Goal: Book appointment/travel/reservation

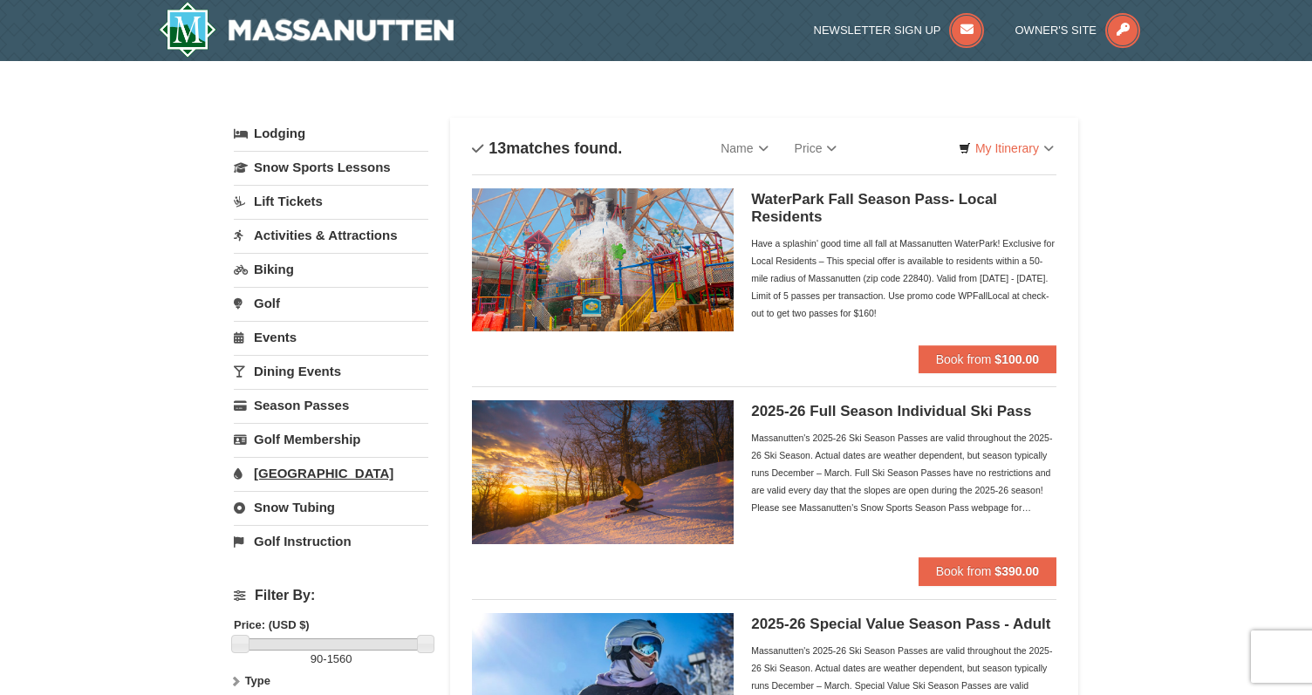
click at [282, 472] on link "[GEOGRAPHIC_DATA]" at bounding box center [331, 473] width 195 height 32
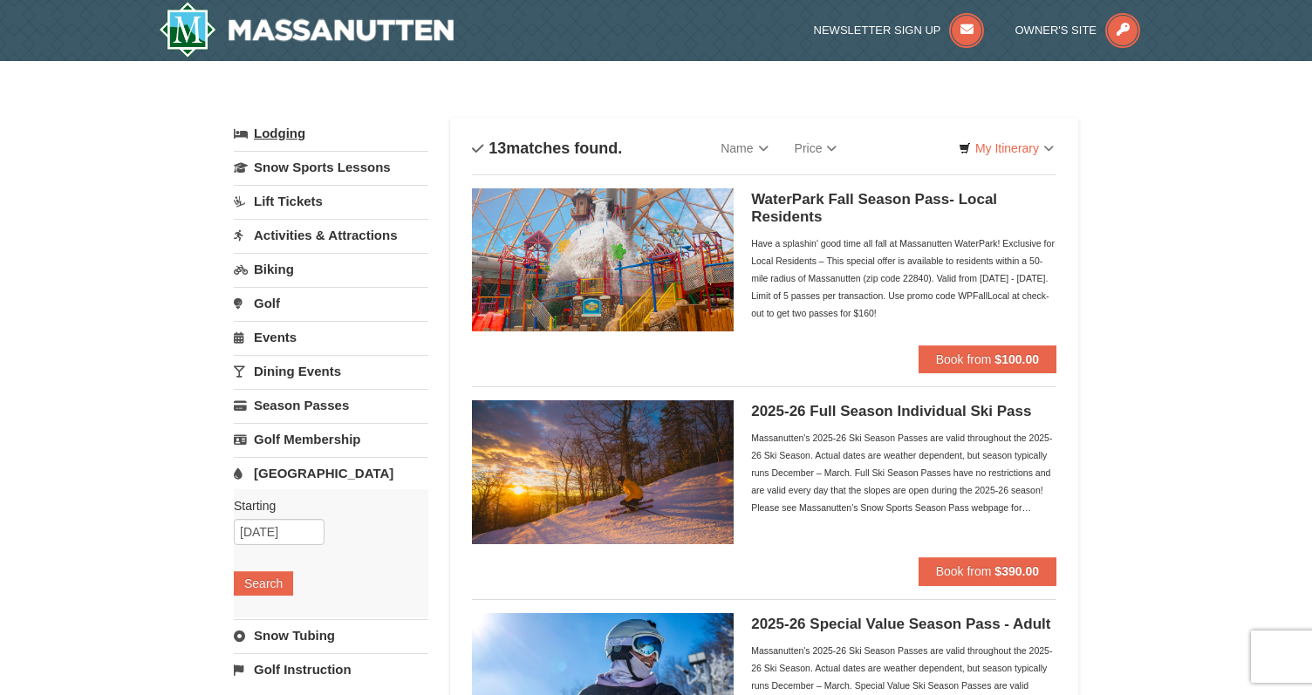
click at [285, 137] on link "Lodging" at bounding box center [331, 133] width 195 height 31
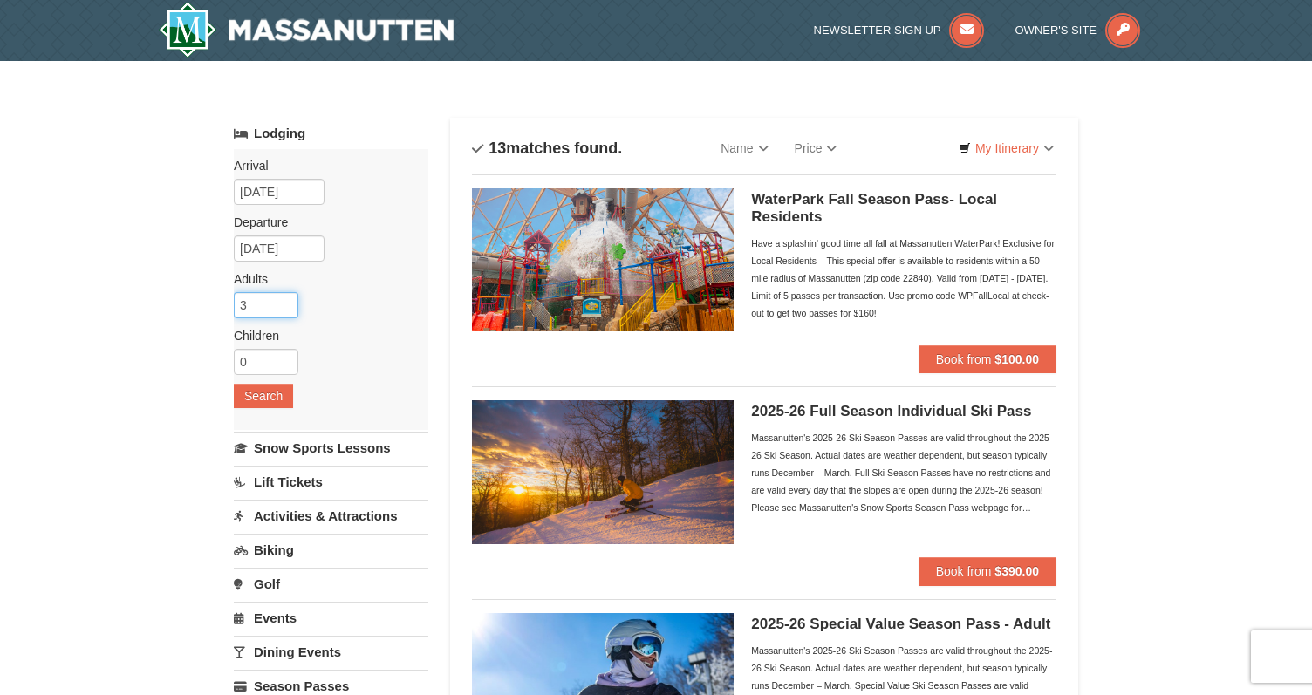
click at [285, 298] on input "3" at bounding box center [266, 305] width 65 height 26
click at [285, 298] on input "4" at bounding box center [266, 305] width 65 height 26
click at [285, 298] on input "5" at bounding box center [266, 305] width 65 height 26
click at [285, 298] on input "6" at bounding box center [266, 305] width 65 height 26
click at [285, 298] on input "7" at bounding box center [266, 305] width 65 height 26
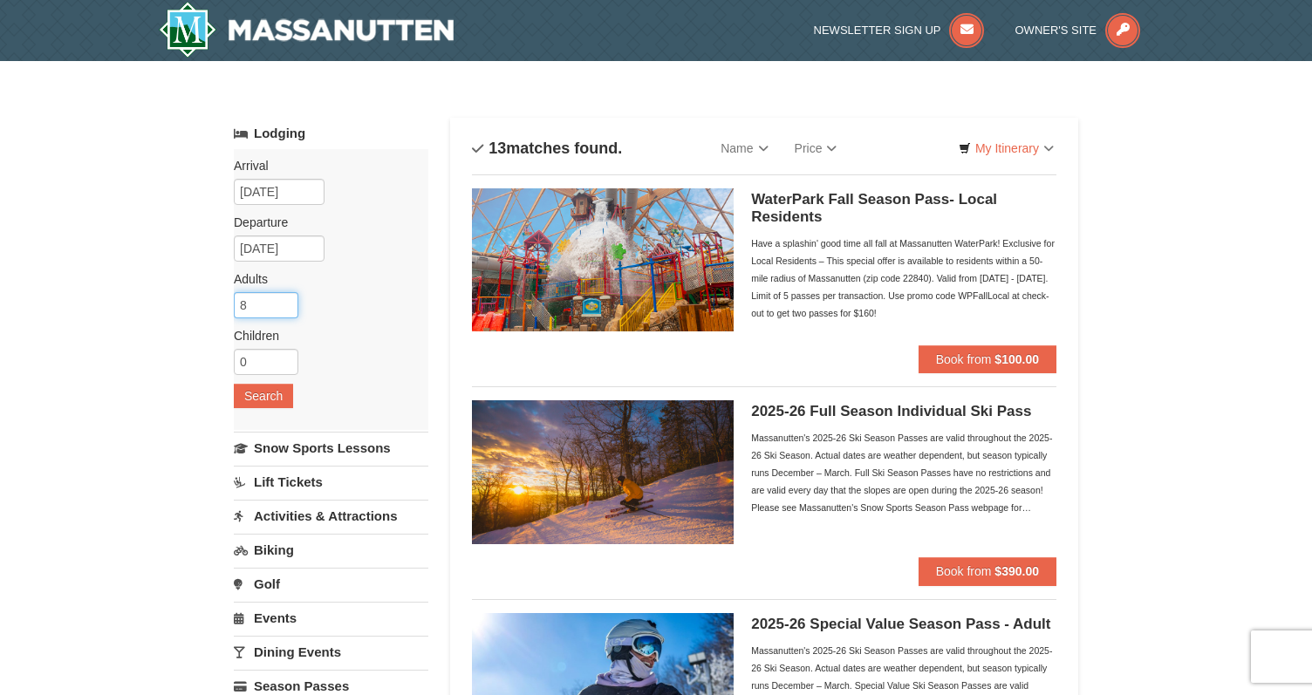
click at [285, 298] on input "8" at bounding box center [266, 305] width 65 height 26
click at [285, 298] on input "9" at bounding box center [266, 305] width 65 height 26
click at [285, 298] on input "10" at bounding box center [266, 305] width 65 height 26
click at [285, 298] on input "11" at bounding box center [266, 305] width 65 height 26
click at [285, 298] on input "12" at bounding box center [266, 305] width 65 height 26
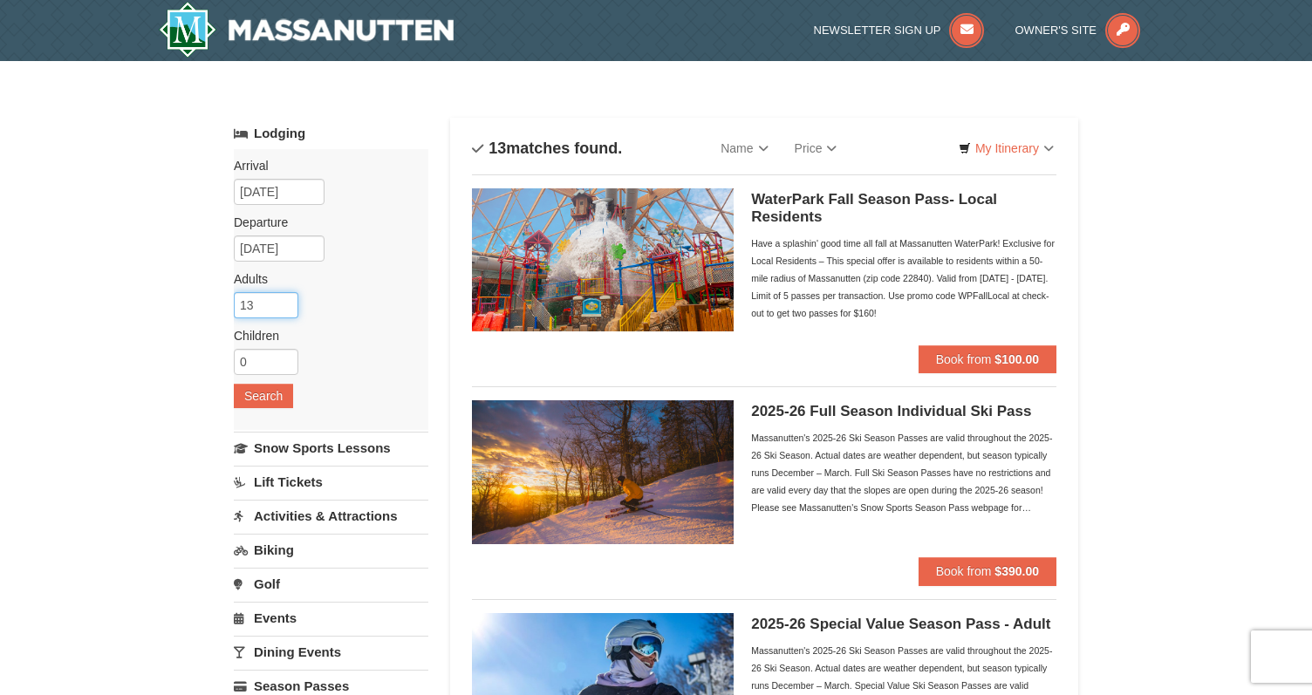
click at [285, 298] on input "13" at bounding box center [266, 305] width 65 height 26
click at [285, 298] on input "14" at bounding box center [266, 305] width 65 height 26
click at [285, 298] on input "15" at bounding box center [266, 305] width 65 height 26
click at [285, 298] on input "16" at bounding box center [266, 305] width 65 height 26
click at [285, 298] on input "155" at bounding box center [266, 305] width 65 height 26
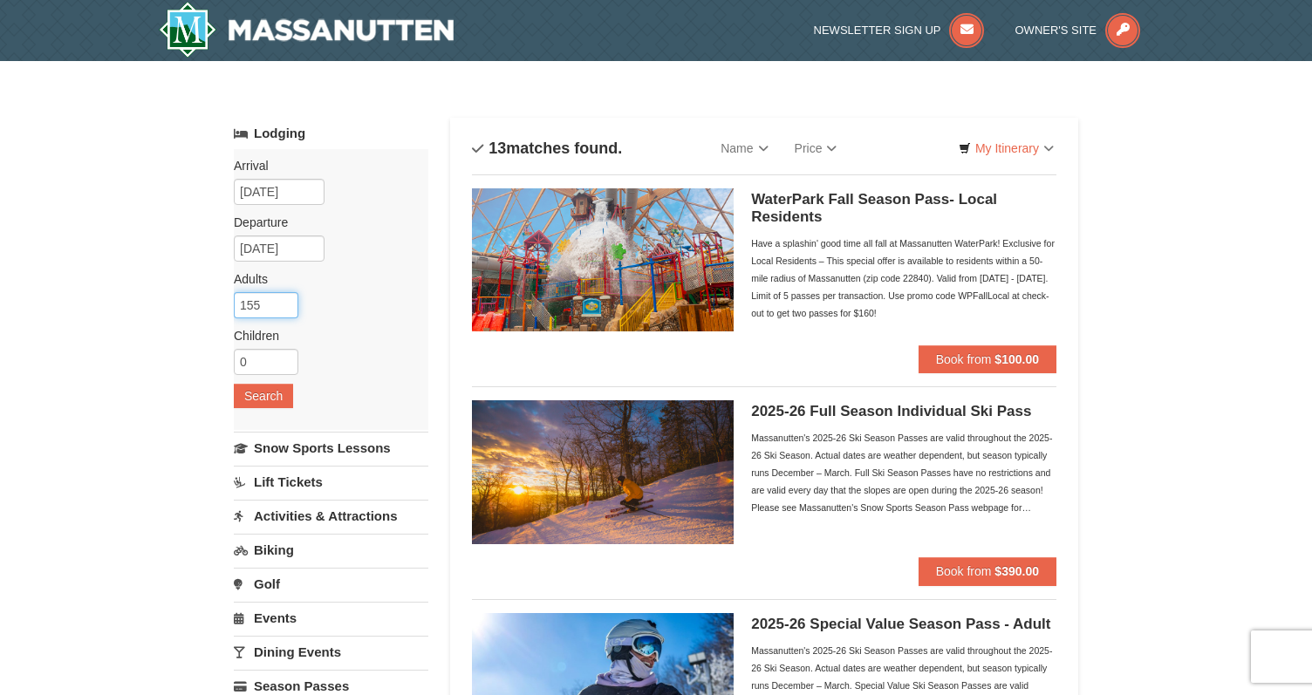
click at [267, 303] on input "155" at bounding box center [266, 305] width 65 height 26
type input "1"
type input "30"
click at [260, 397] on button "Search" at bounding box center [263, 396] width 59 height 24
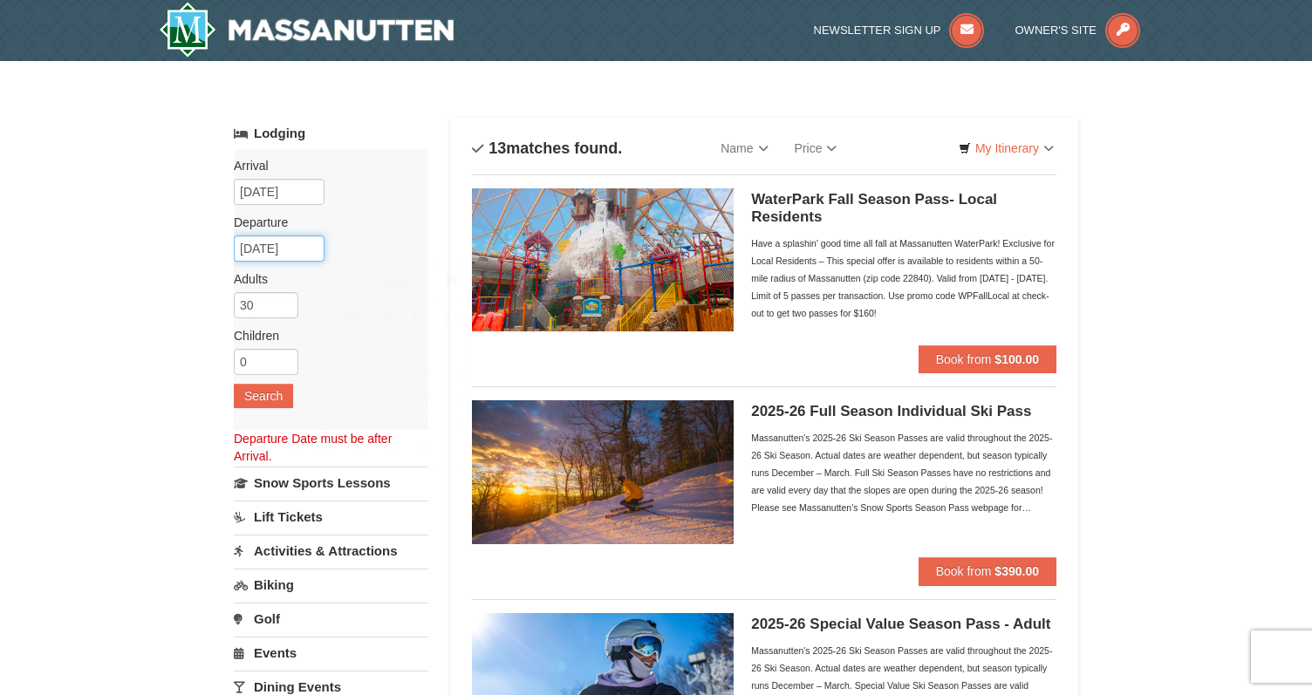
click at [294, 245] on input "[DATE]" at bounding box center [279, 249] width 91 height 26
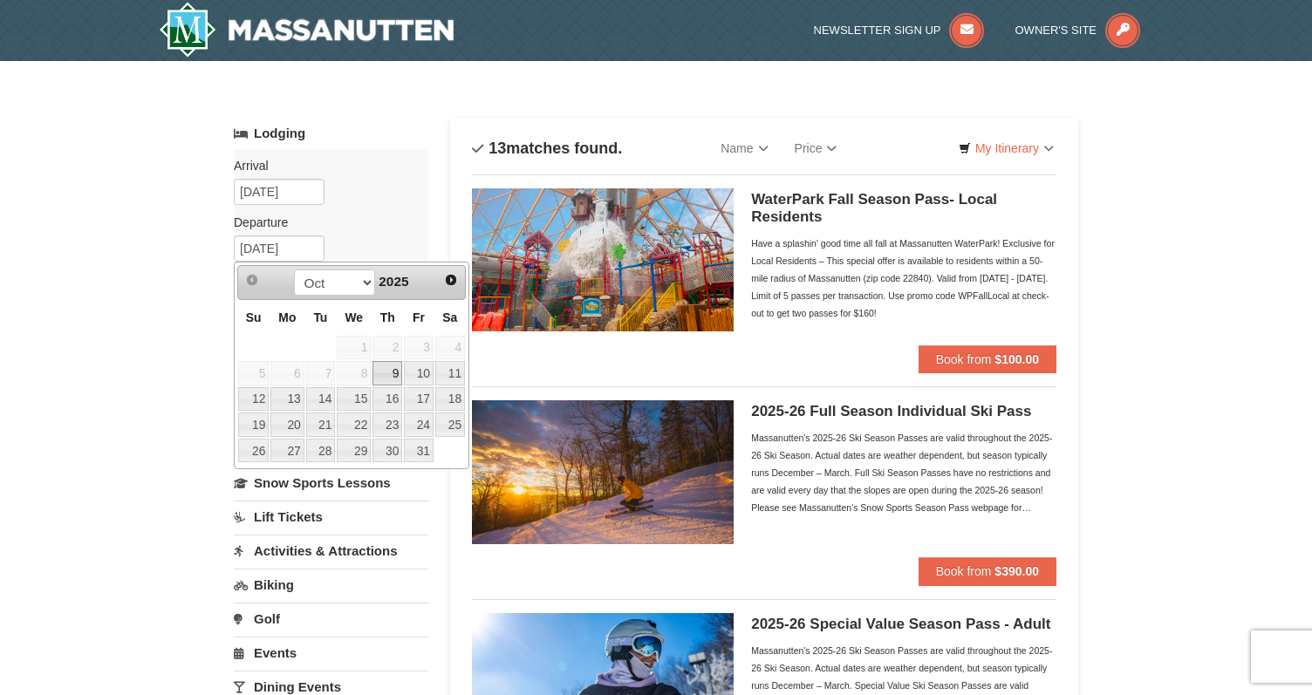
click at [391, 375] on link "9" at bounding box center [388, 373] width 30 height 24
type input "10/09/2025"
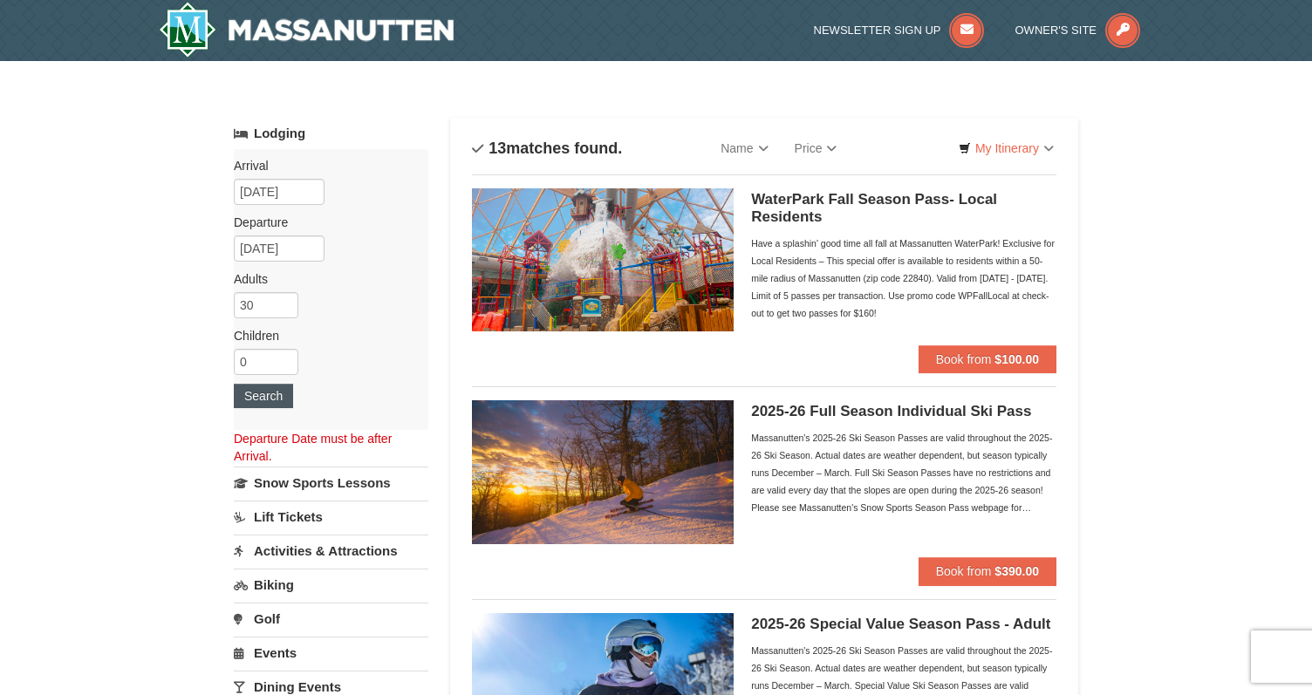
click at [262, 402] on button "Search" at bounding box center [263, 396] width 59 height 24
